Goal: Obtain resource: Download file/media

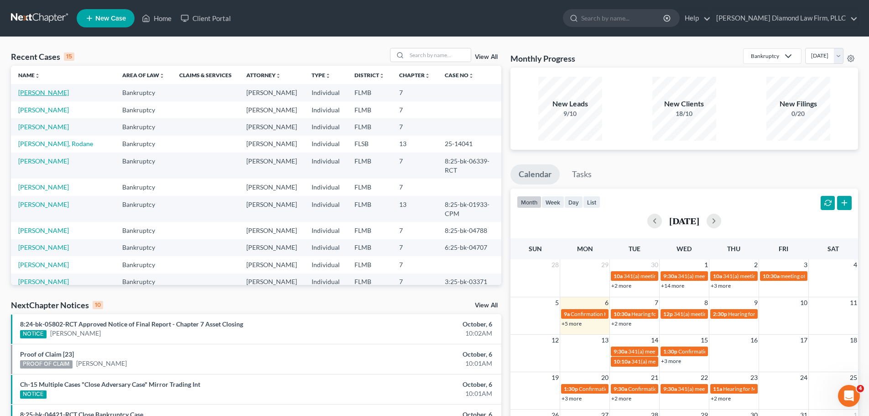
click at [27, 93] on link "[PERSON_NAME]" at bounding box center [43, 92] width 51 height 8
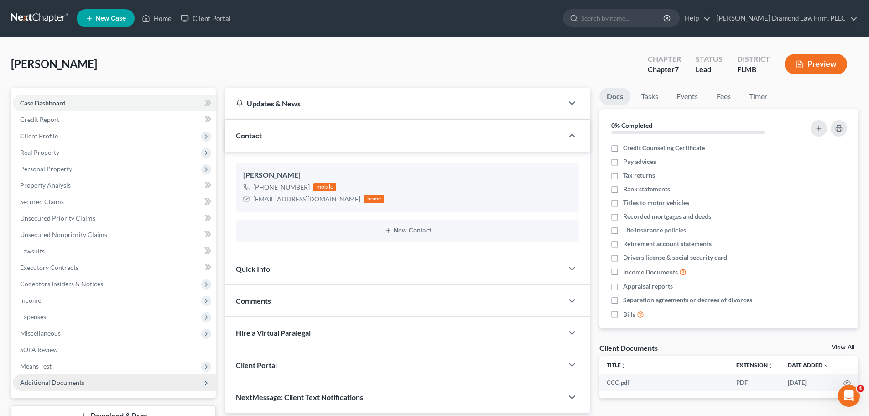
click at [41, 390] on span "Additional Documents" at bounding box center [114, 382] width 203 height 16
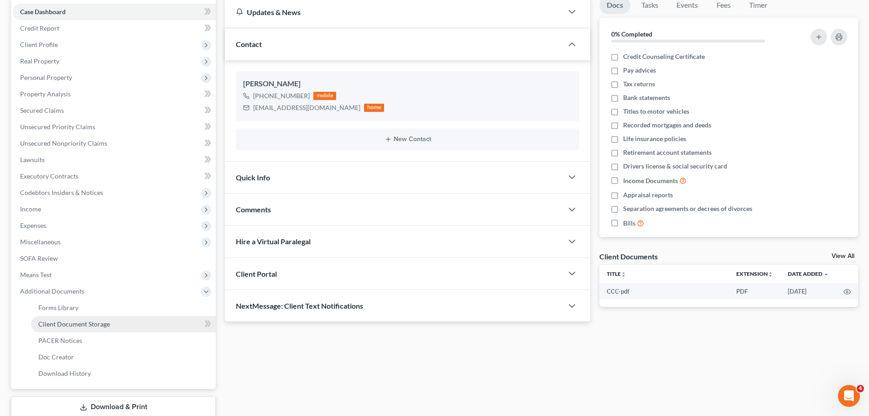
click at [56, 325] on span "Client Document Storage" at bounding box center [74, 324] width 72 height 8
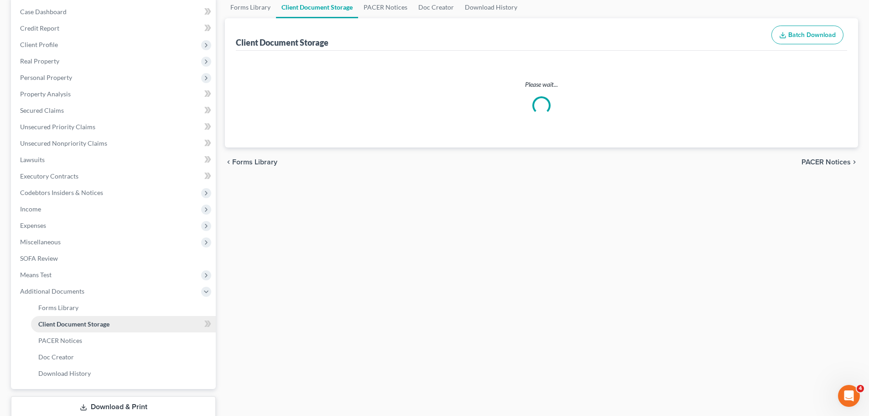
scroll to position [9, 0]
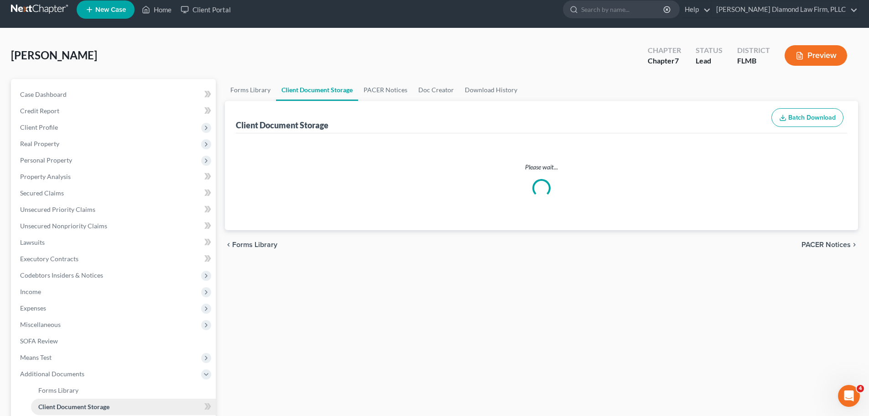
select select "9"
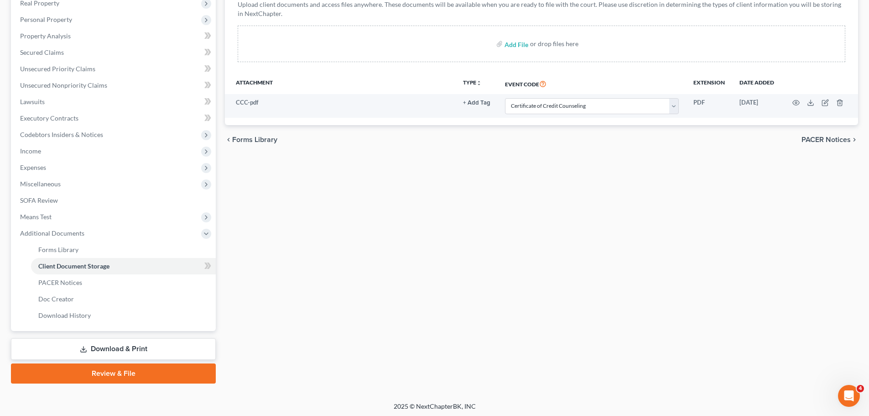
scroll to position [151, 0]
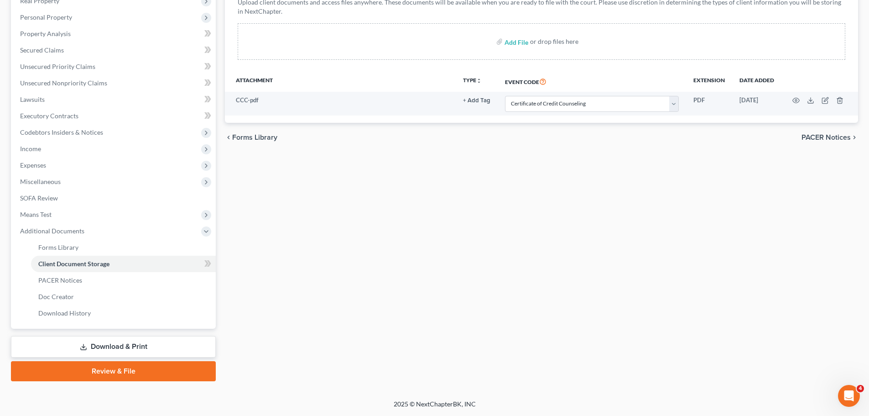
click at [64, 344] on link "Download & Print" at bounding box center [113, 346] width 205 height 21
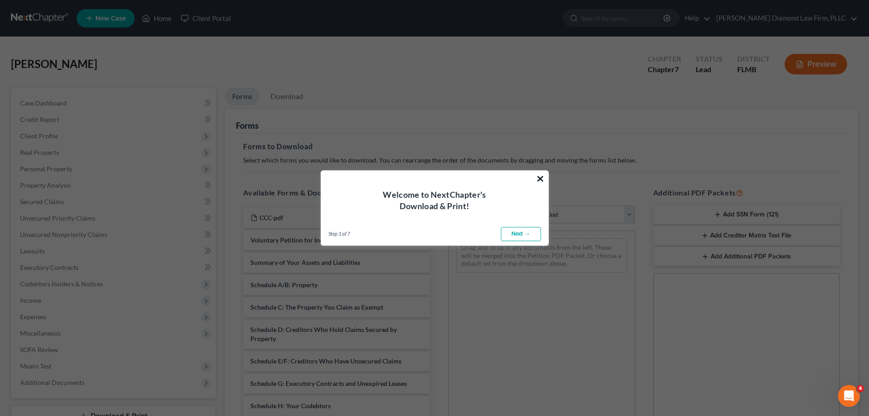
click at [540, 173] on button "×" at bounding box center [540, 178] width 9 height 15
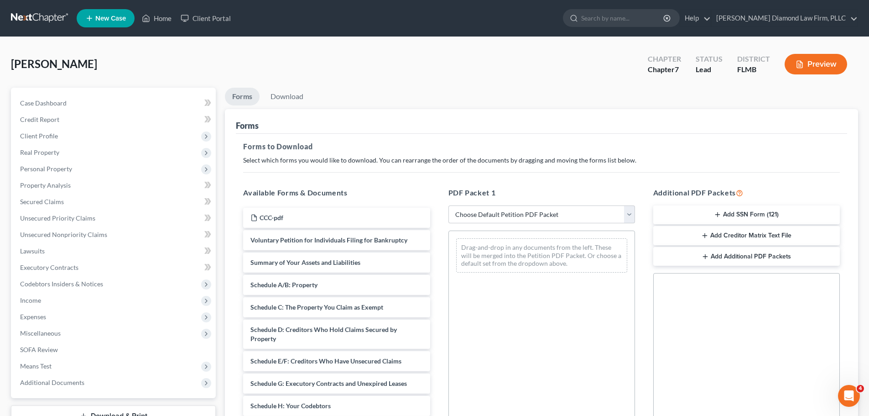
click at [729, 205] on button "Add SSN Form (121)" at bounding box center [746, 214] width 187 height 19
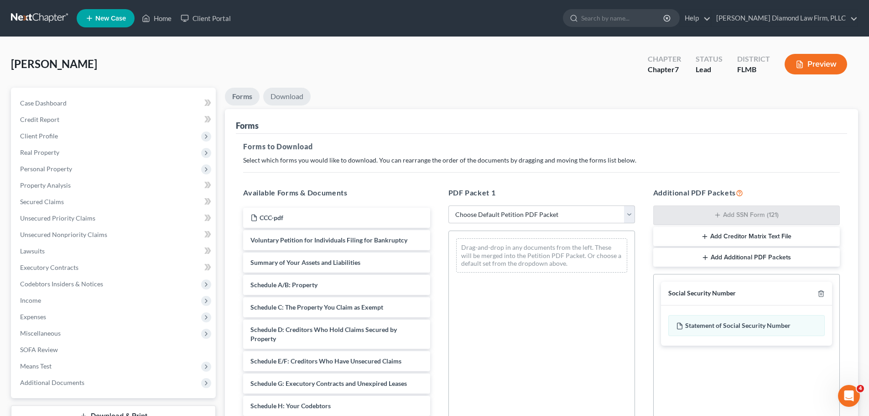
click at [296, 94] on link "Download" at bounding box center [286, 97] width 47 height 18
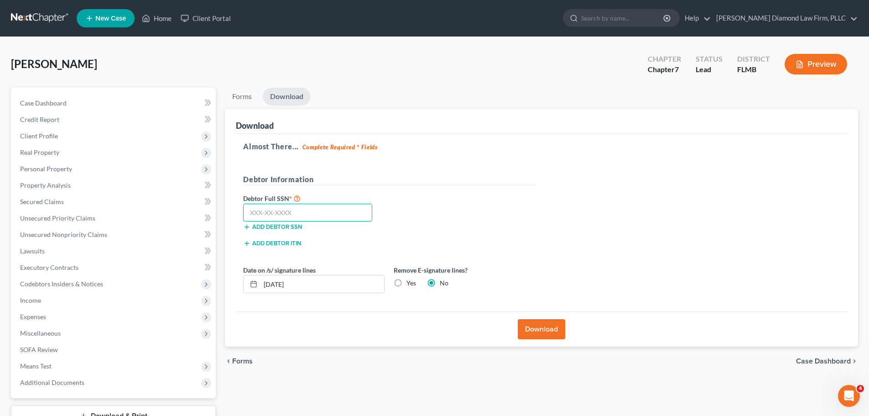
click at [317, 217] on input "text" at bounding box center [307, 212] width 129 height 18
type input "309-52-5772"
click at [553, 324] on button "Download" at bounding box center [541, 329] width 47 height 20
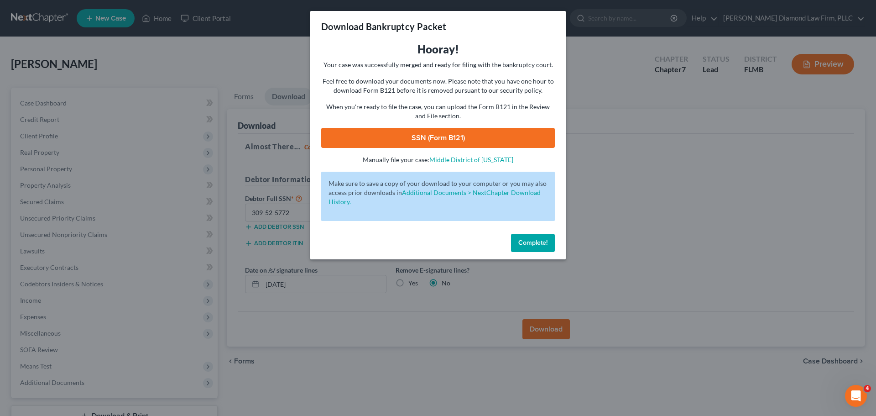
click at [435, 134] on link "SSN (Form B121)" at bounding box center [438, 138] width 234 height 20
drag, startPoint x: 537, startPoint y: 239, endPoint x: 512, endPoint y: 223, distance: 29.1
click at [536, 238] on button "Complete!" at bounding box center [533, 243] width 44 height 18
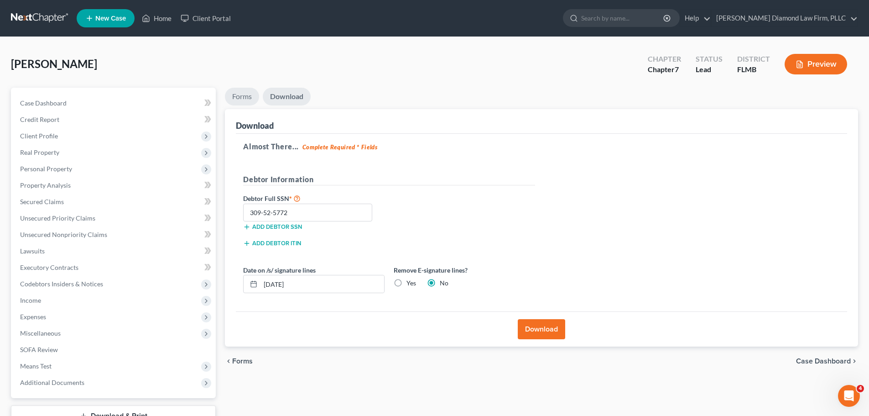
click at [234, 94] on link "Forms" at bounding box center [242, 97] width 34 height 18
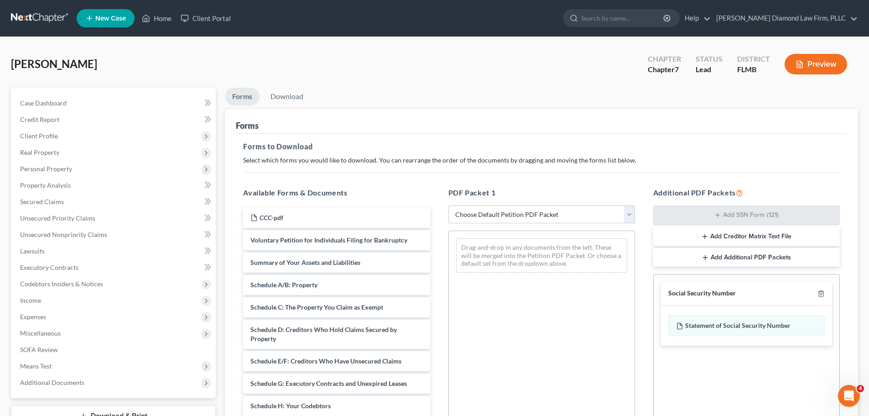
click at [483, 211] on select "Choose Default Petition PDF Packet Complete Bankruptcy Petition (all forms and …" at bounding box center [541, 214] width 187 height 18
click at [448, 205] on select "Choose Default Petition PDF Packet Complete Bankruptcy Petition (all forms and …" at bounding box center [541, 214] width 187 height 18
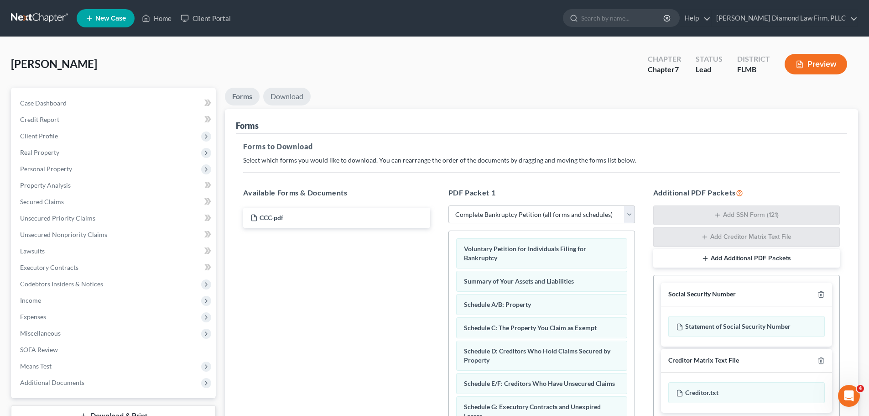
click at [295, 99] on link "Download" at bounding box center [286, 97] width 47 height 18
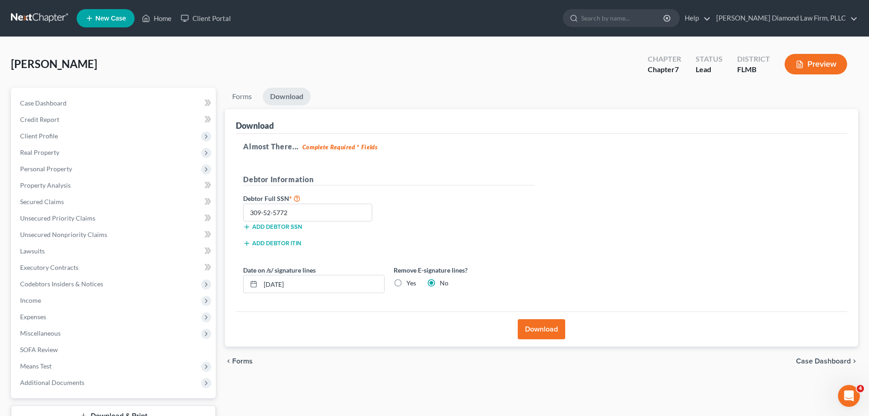
click at [546, 325] on button "Download" at bounding box center [541, 329] width 47 height 20
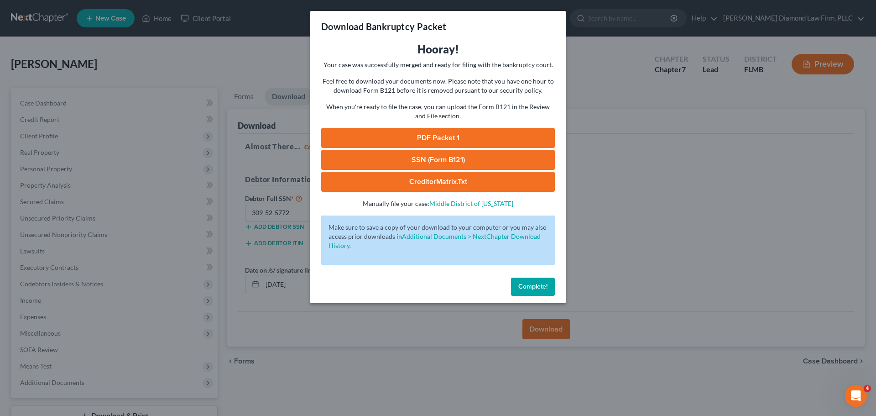
click at [514, 136] on link "PDF Packet 1" at bounding box center [438, 138] width 234 height 20
drag, startPoint x: 524, startPoint y: 284, endPoint x: 350, endPoint y: 161, distance: 212.4
click at [524, 284] on span "Complete!" at bounding box center [532, 286] width 29 height 8
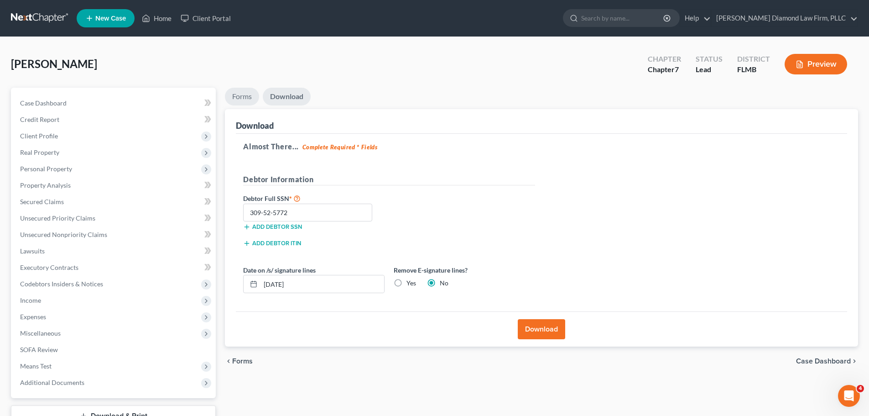
click at [241, 99] on link "Forms" at bounding box center [242, 97] width 34 height 18
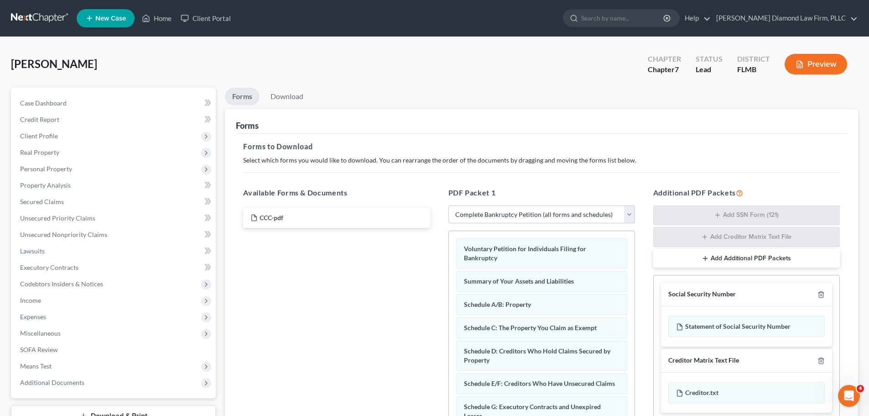
click at [490, 211] on select "Choose Default Petition PDF Packet Complete Bankruptcy Petition (all forms and …" at bounding box center [541, 214] width 187 height 18
select select "3"
click at [448, 205] on select "Choose Default Petition PDF Packet Complete Bankruptcy Petition (all forms and …" at bounding box center [541, 214] width 187 height 18
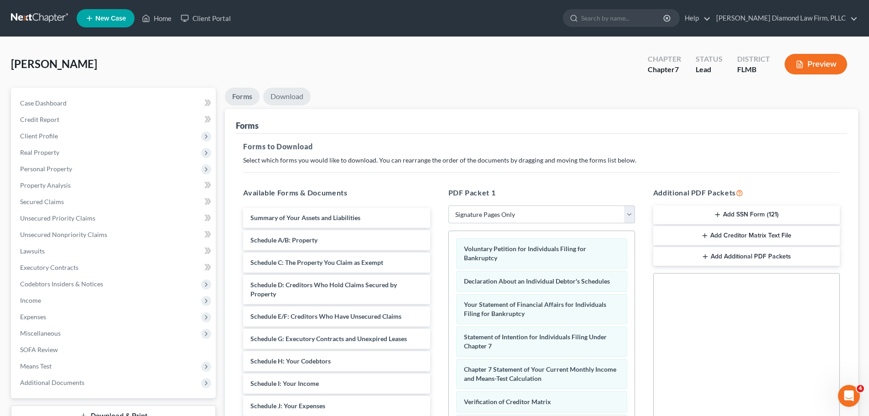
click at [292, 100] on link "Download" at bounding box center [286, 97] width 47 height 18
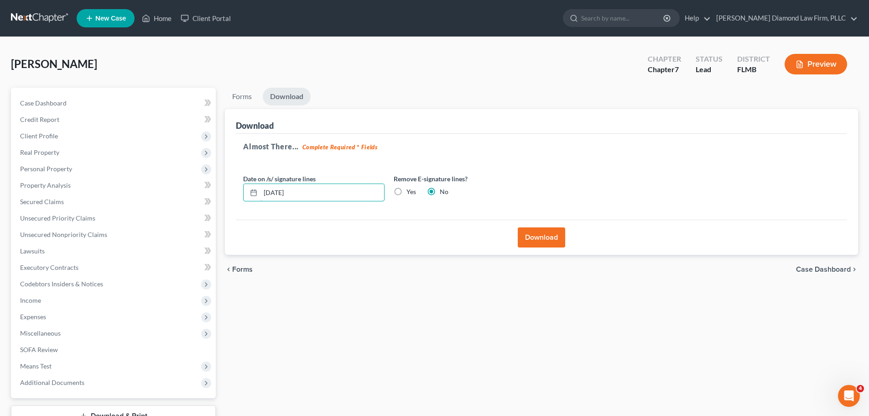
drag, startPoint x: 318, startPoint y: 194, endPoint x: 249, endPoint y: 203, distance: 69.5
click at [249, 203] on div "Date on /s/ signature lines [DATE] Remove E-signature lines? Yes No" at bounding box center [389, 191] width 301 height 35
click at [407, 190] on label "Yes" at bounding box center [411, 191] width 10 height 9
click at [410, 190] on input "Yes" at bounding box center [413, 190] width 6 height 6
radio input "true"
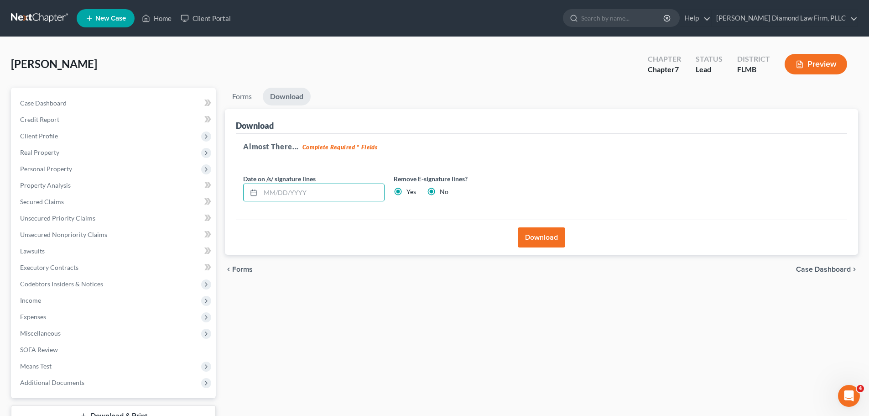
radio input "false"
click at [529, 230] on button "Download" at bounding box center [541, 237] width 47 height 20
click at [530, 238] on button "Download" at bounding box center [541, 237] width 47 height 20
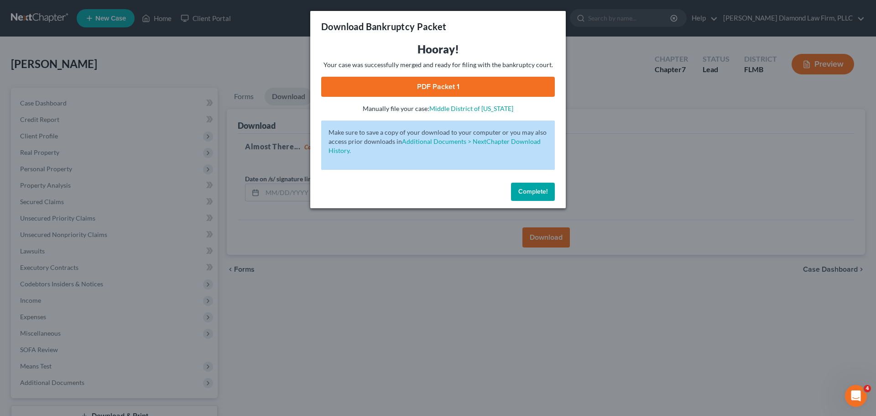
click at [429, 88] on link "PDF Packet 1" at bounding box center [438, 87] width 234 height 20
click at [532, 195] on span "Complete!" at bounding box center [532, 191] width 29 height 8
click at [532, 196] on button "Complete!" at bounding box center [533, 191] width 44 height 18
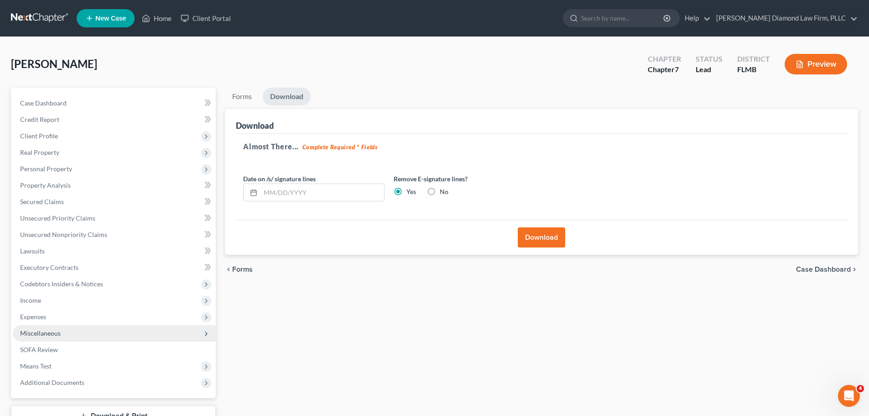
scroll to position [69, 0]
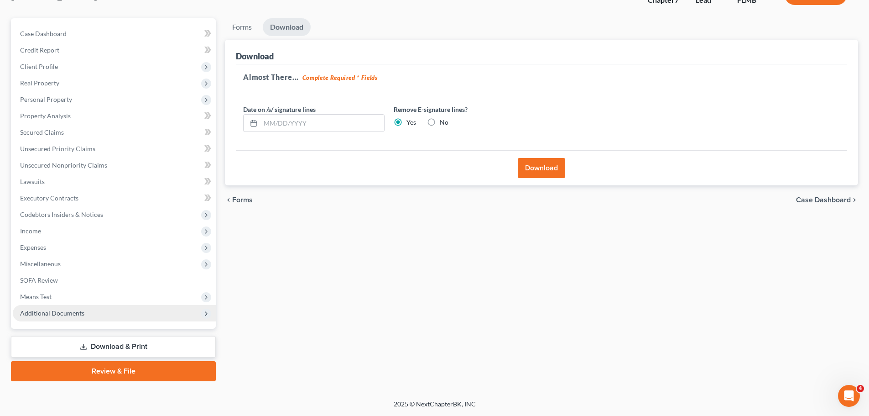
click at [42, 314] on span "Additional Documents" at bounding box center [52, 313] width 64 height 8
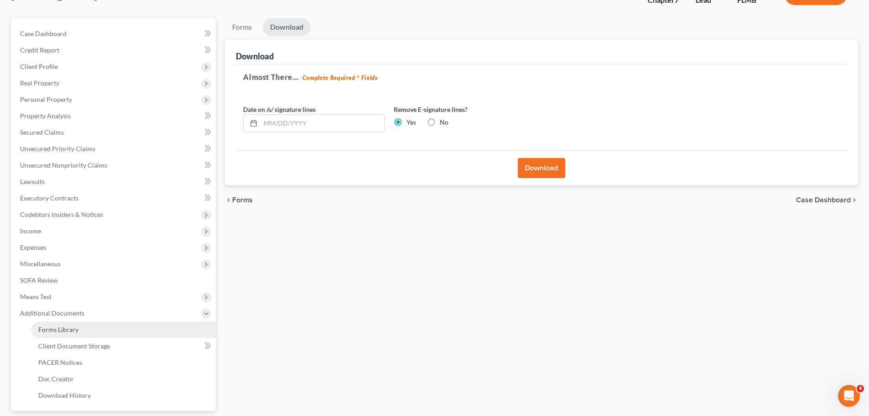
click at [55, 329] on span "Forms Library" at bounding box center [58, 329] width 40 height 8
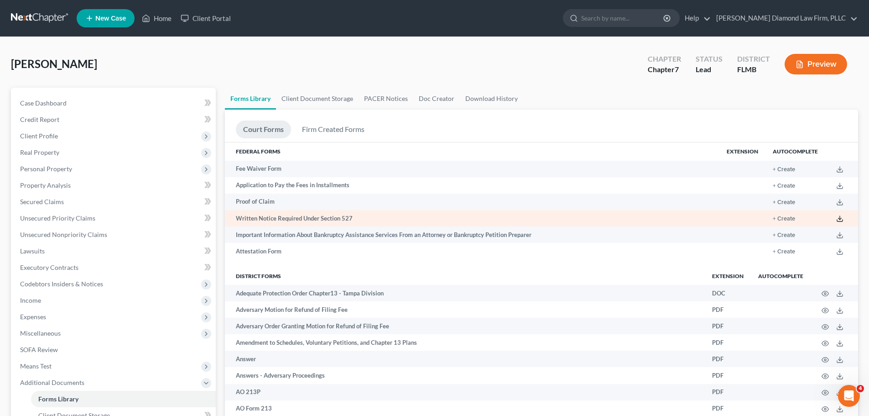
click at [840, 218] on icon at bounding box center [839, 218] width 7 height 7
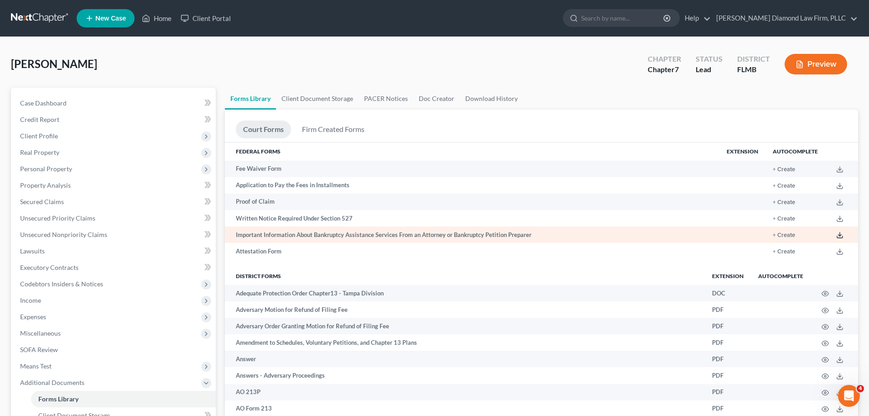
click at [836, 235] on icon at bounding box center [839, 234] width 7 height 7
